Goal: Entertainment & Leisure: Consume media (video, audio)

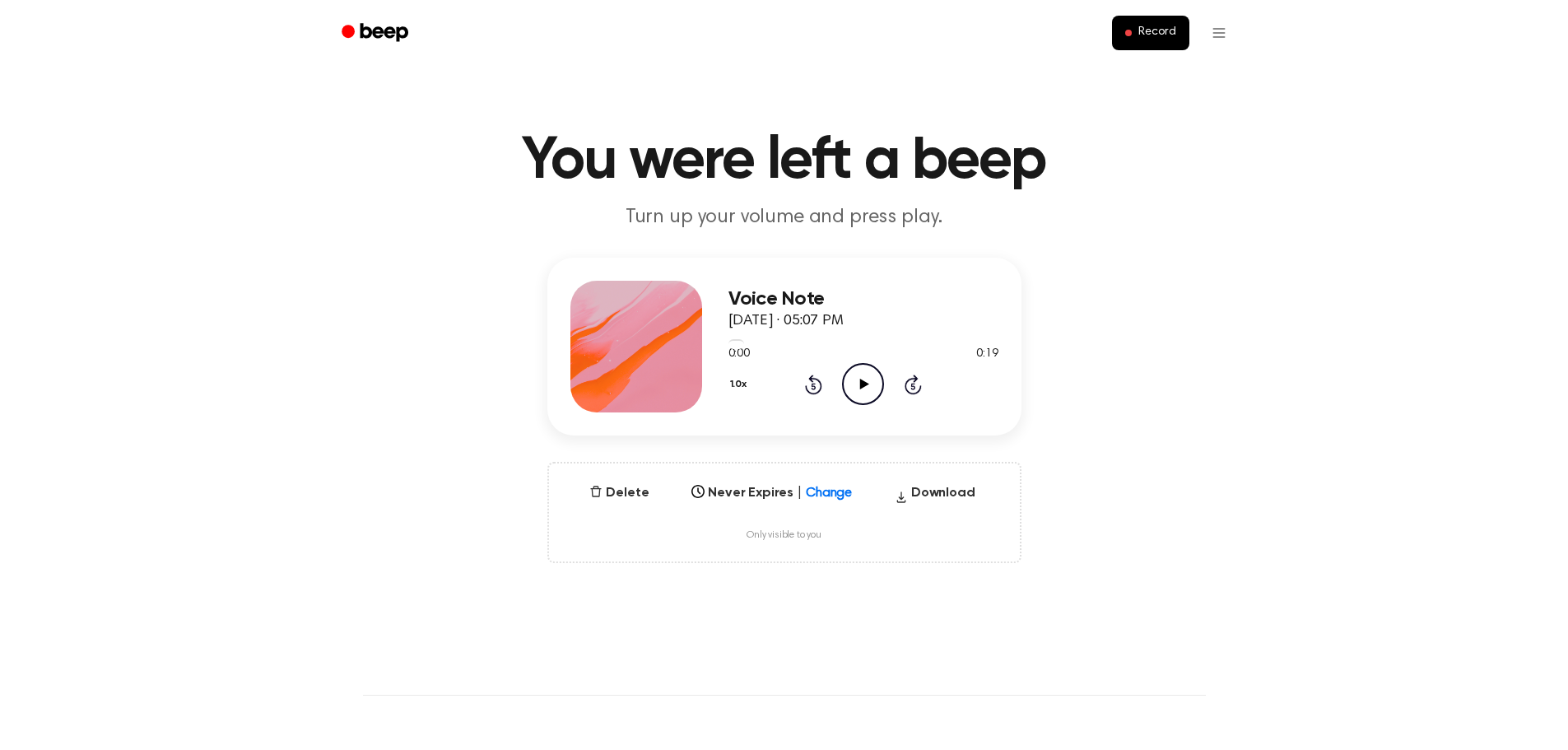
click at [868, 383] on icon "Play Audio" at bounding box center [862, 383] width 42 height 42
click at [863, 379] on icon "Play Audio" at bounding box center [862, 383] width 42 height 42
click at [869, 387] on icon "Play Audio" at bounding box center [862, 383] width 42 height 42
click at [873, 378] on icon "Play Audio" at bounding box center [862, 383] width 42 height 42
